Goal: Information Seeking & Learning: Learn about a topic

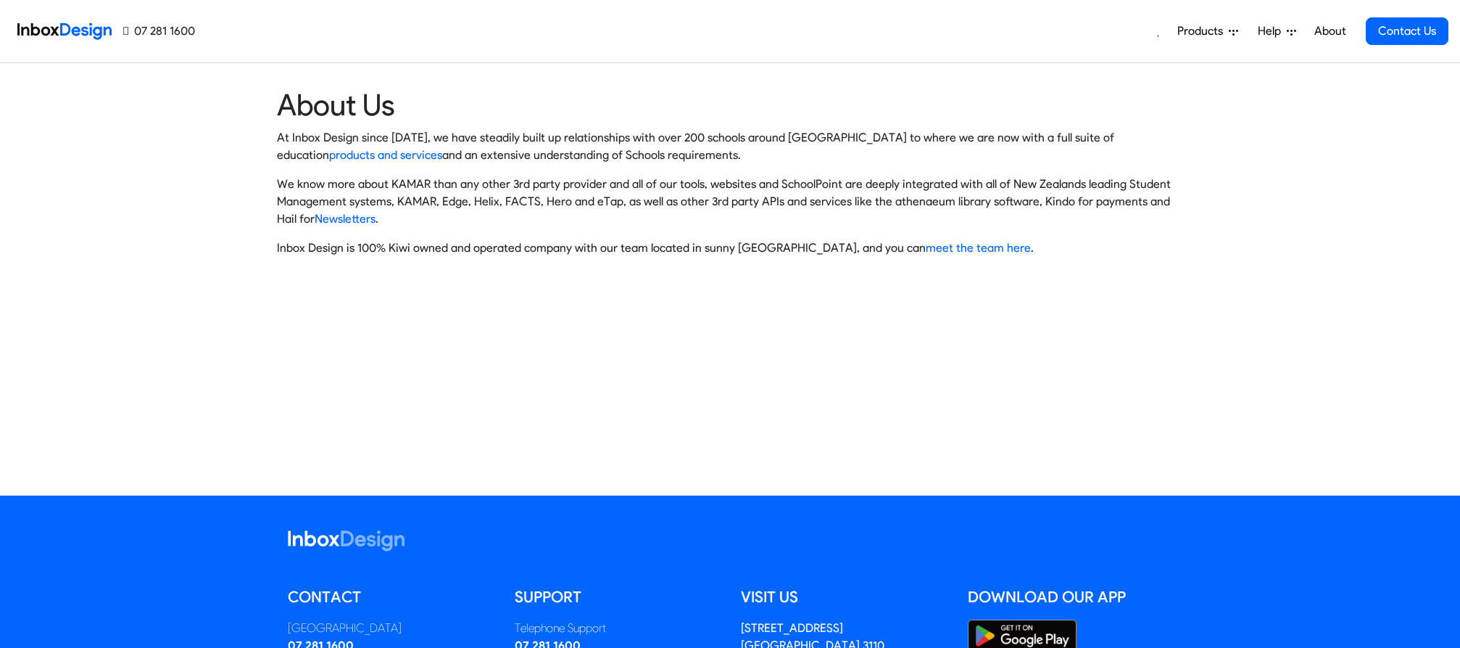
click at [1279, 31] on span "Help" at bounding box center [1272, 30] width 29 height 17
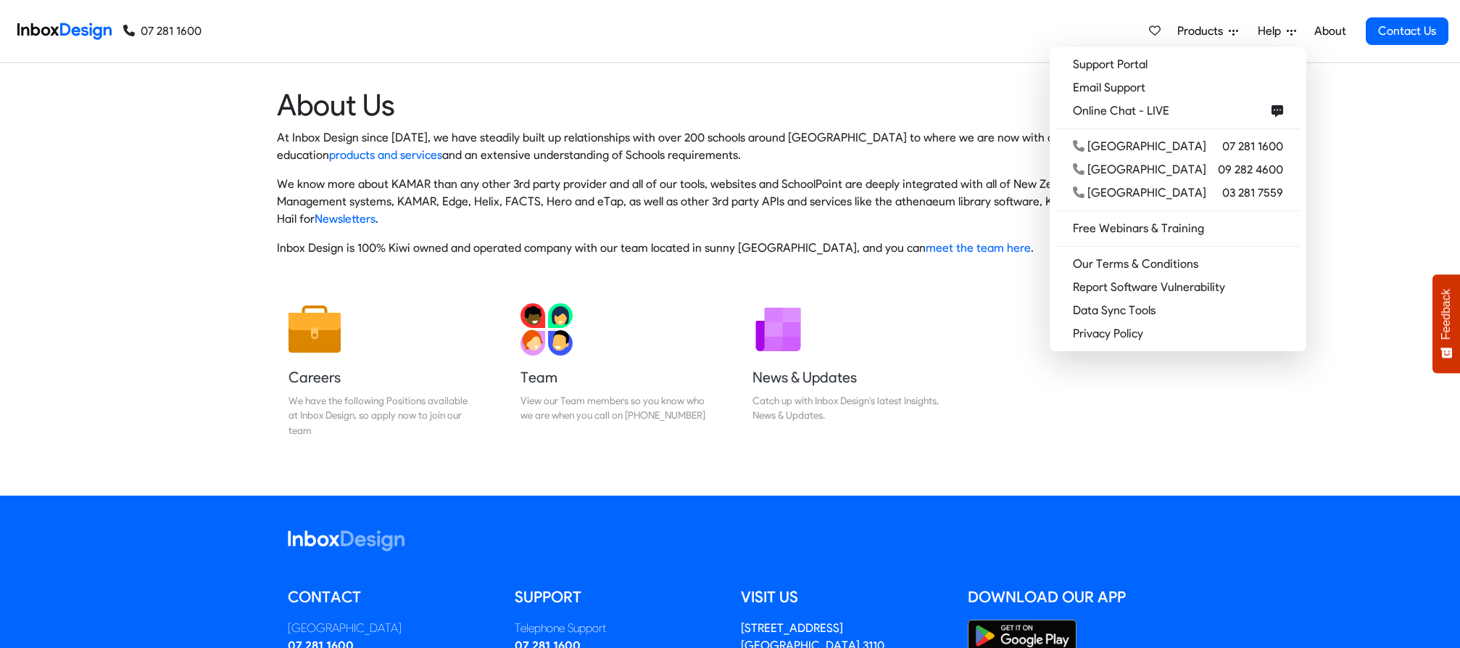
click at [1267, 28] on span "Help" at bounding box center [1272, 30] width 29 height 17
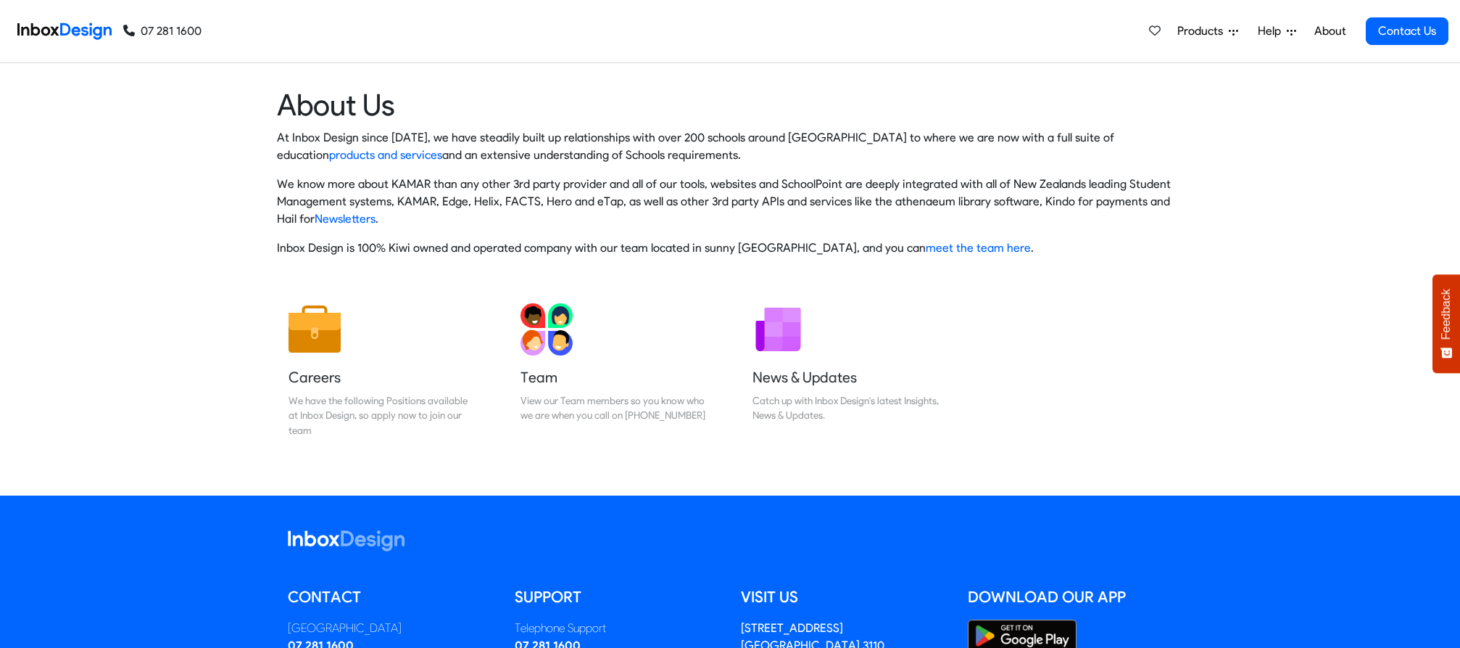
click at [1267, 28] on span "Help" at bounding box center [1272, 30] width 29 height 17
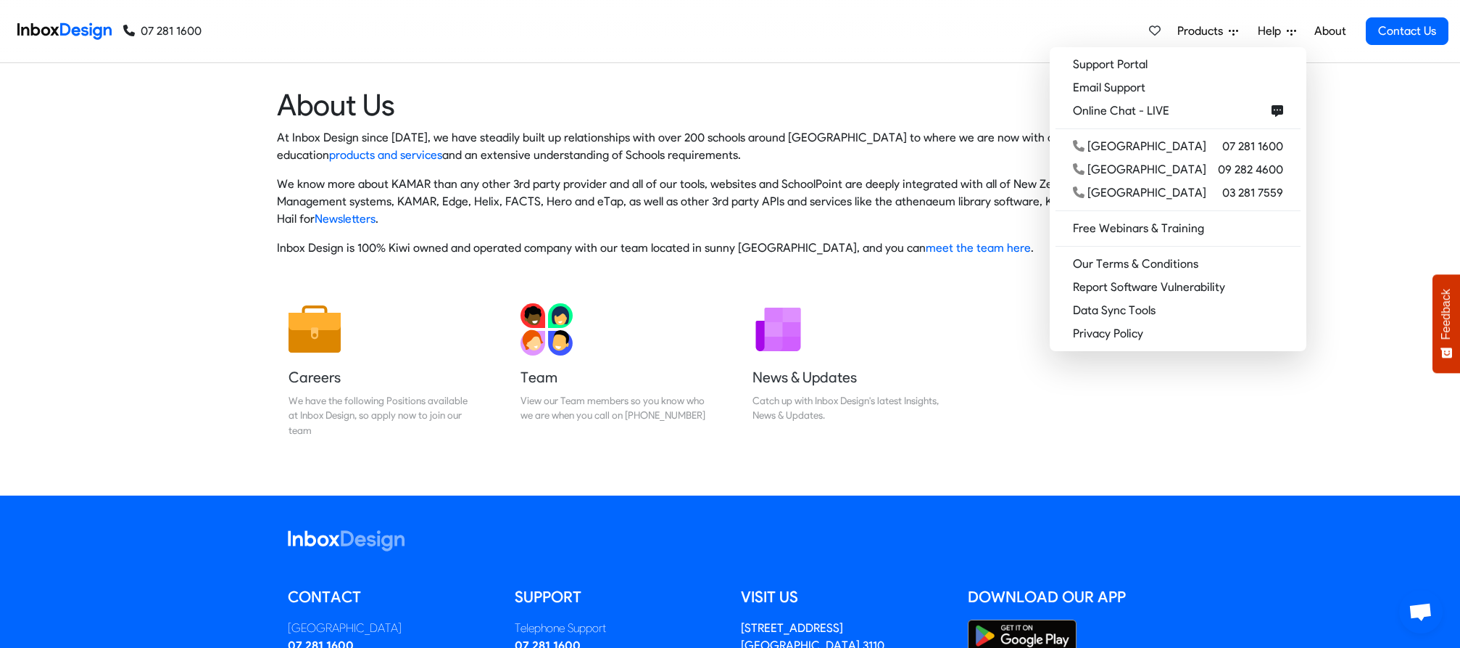
click at [1340, 27] on link "About" at bounding box center [1330, 31] width 40 height 29
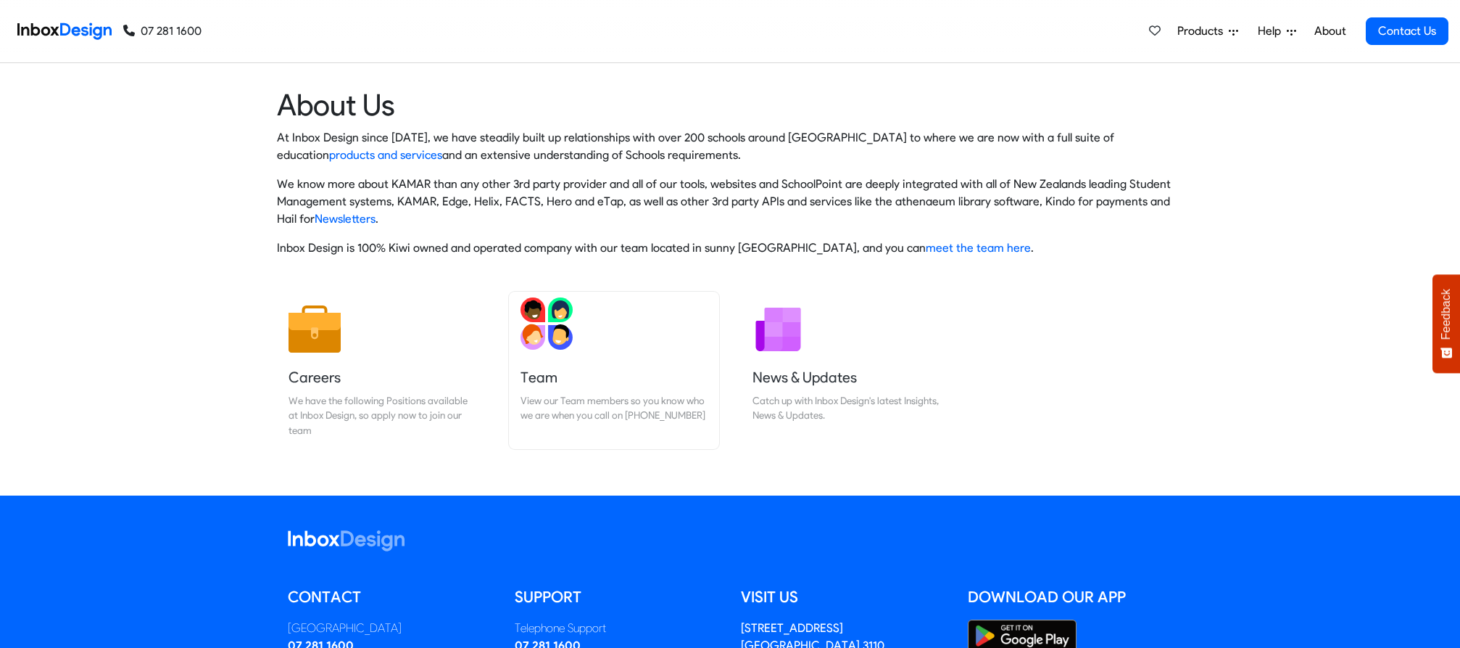
click at [553, 380] on h5 "Team" at bounding box center [614, 377] width 187 height 20
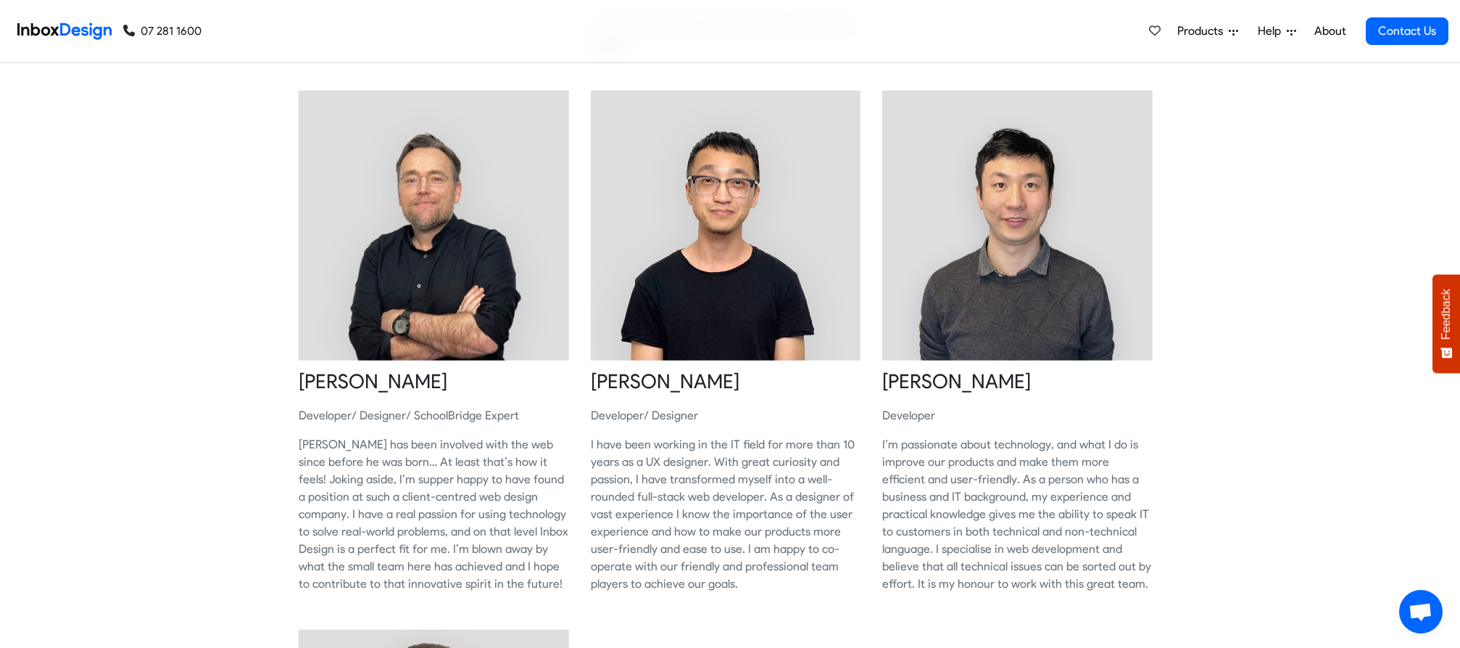
scroll to position [653, 0]
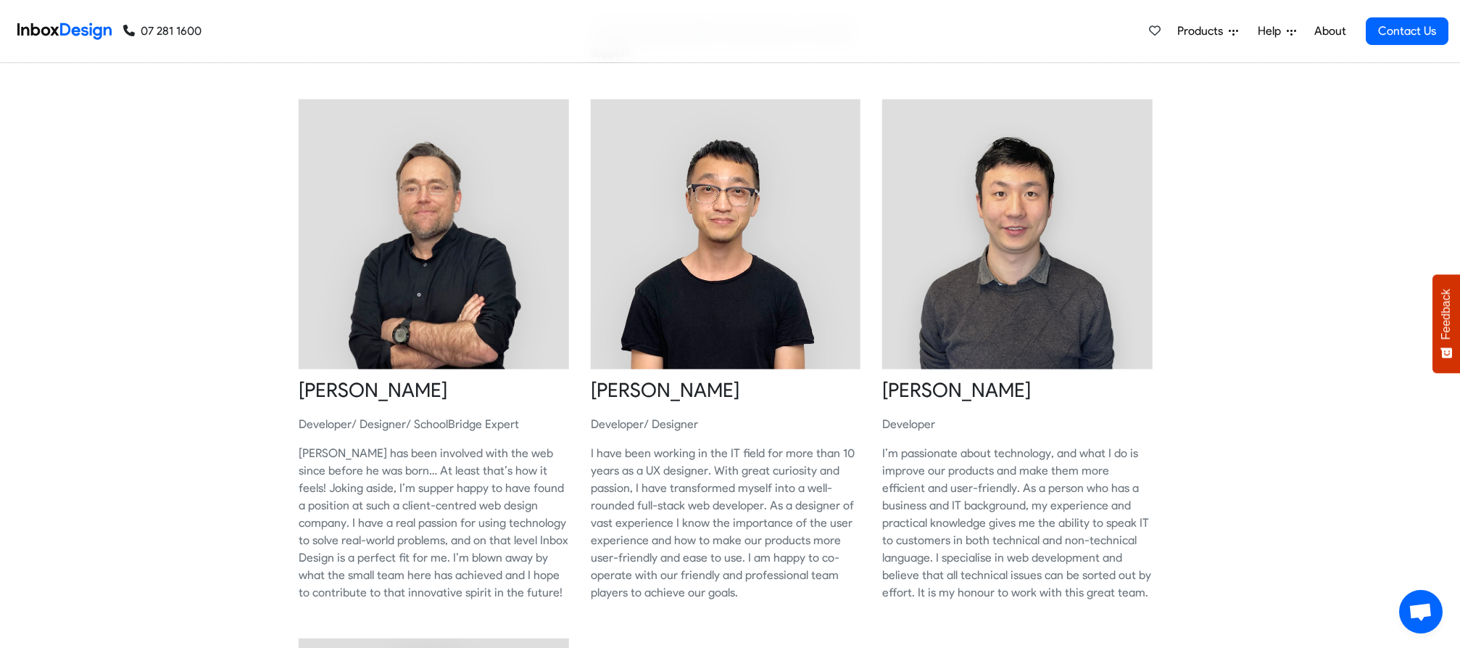
click at [178, 287] on div "Sheldon Lendrum Director/ Developer Sheldon founded Inbox Design in 2005 and ha…" at bounding box center [730, 347] width 1460 height 1753
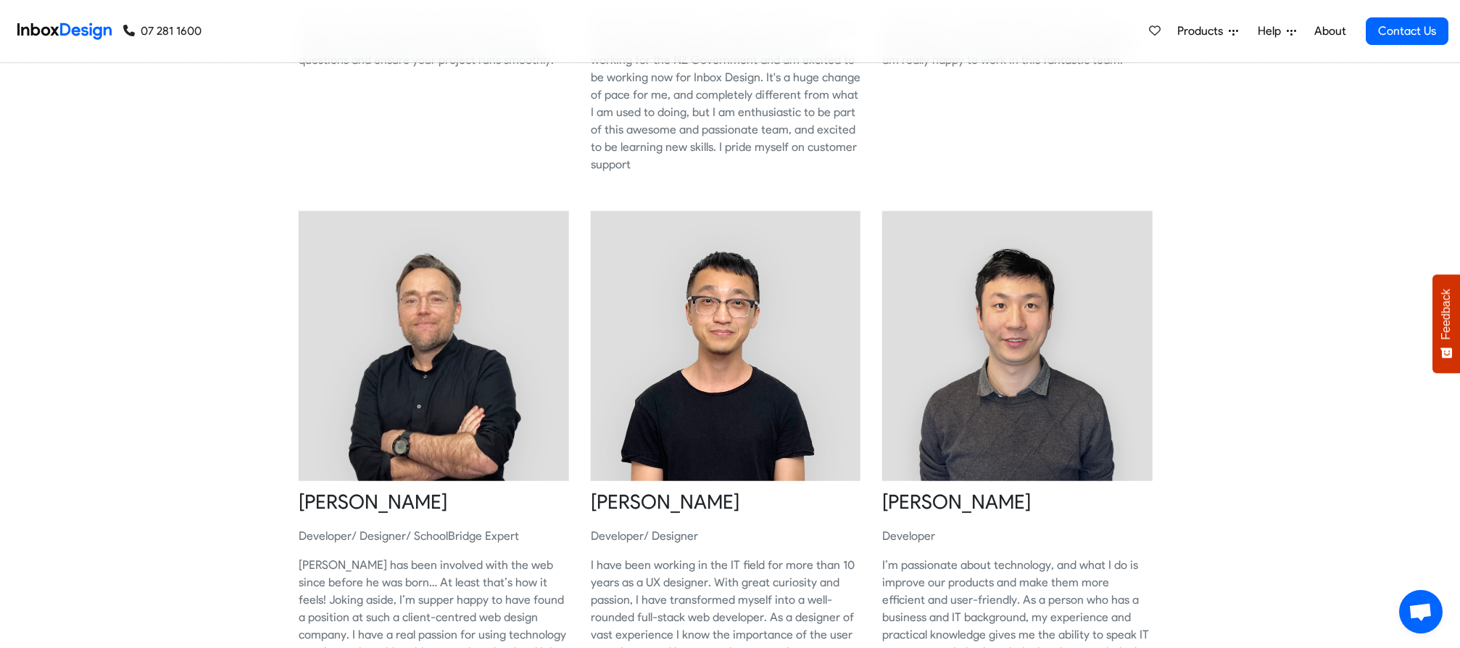
scroll to position [0, 0]
